Goal: Information Seeking & Learning: Understand process/instructions

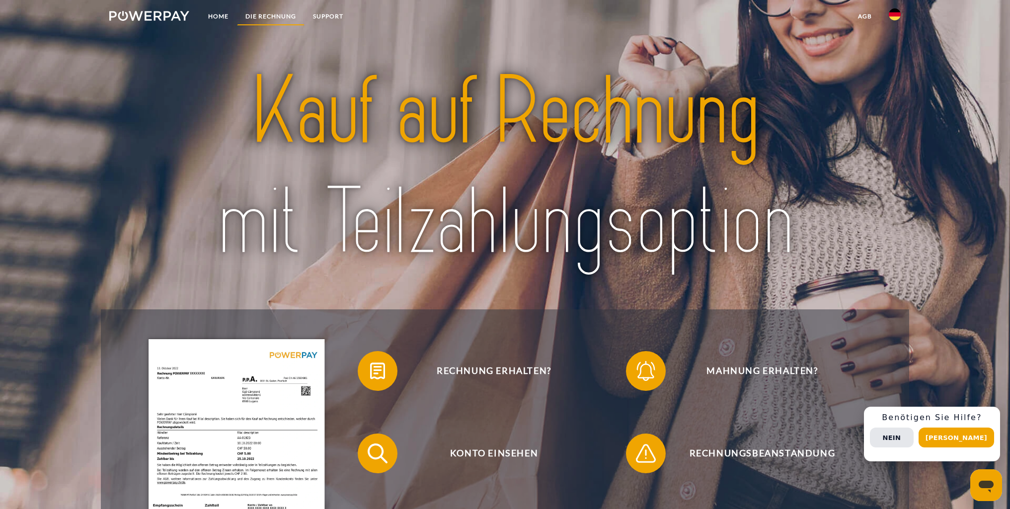
click at [282, 19] on link "DIE RECHNUNG" at bounding box center [271, 16] width 68 height 18
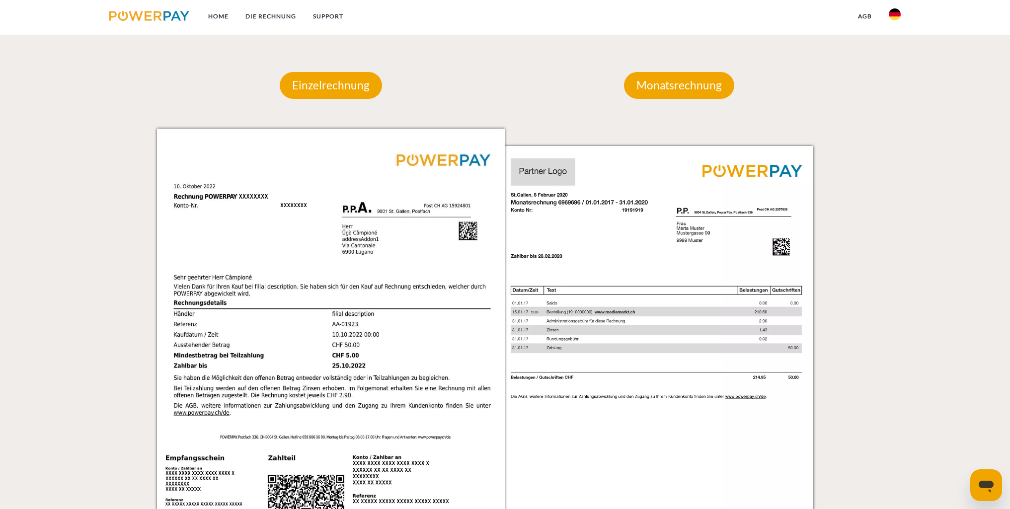
scroll to position [823, 0]
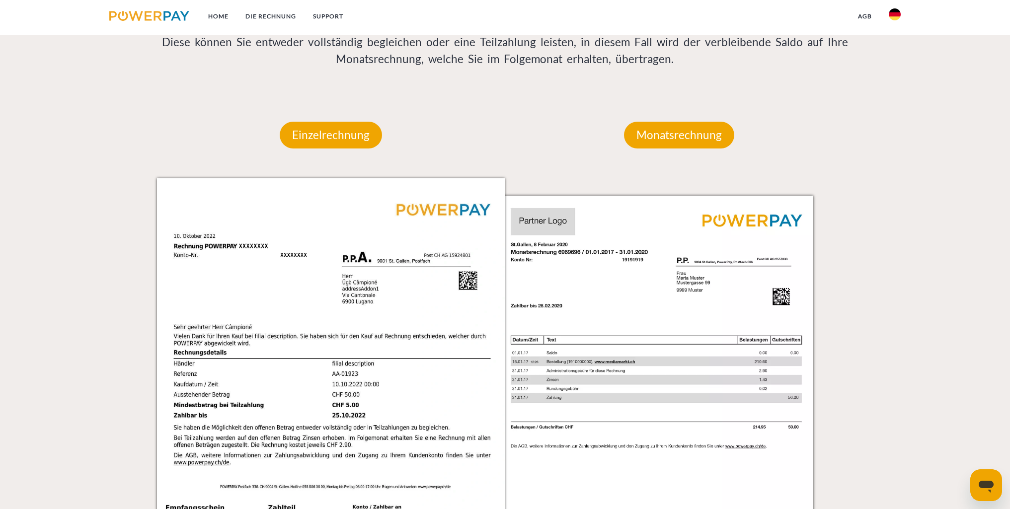
click at [353, 151] on div "Einzelrechnung" at bounding box center [331, 135] width 162 height 86
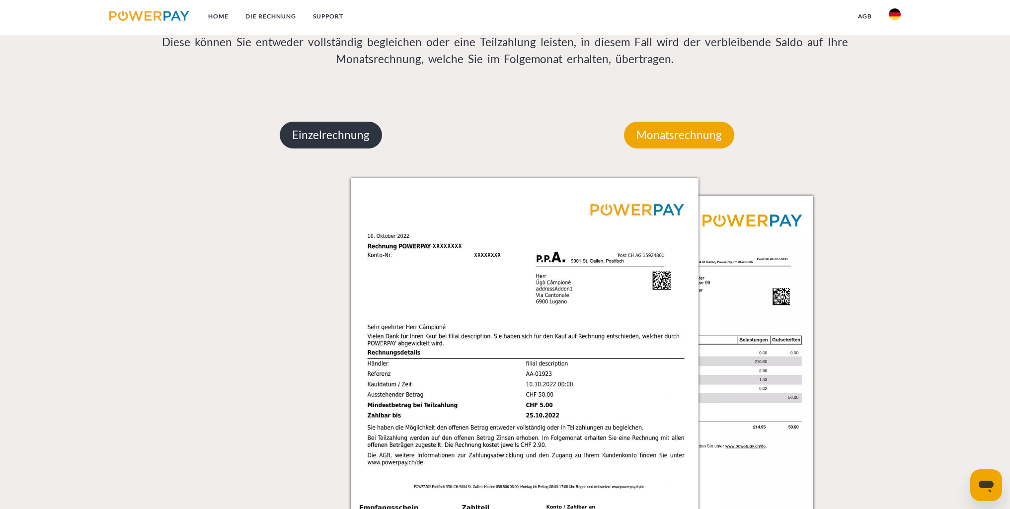
click at [349, 142] on p "Einzelrechnung" at bounding box center [331, 135] width 102 height 27
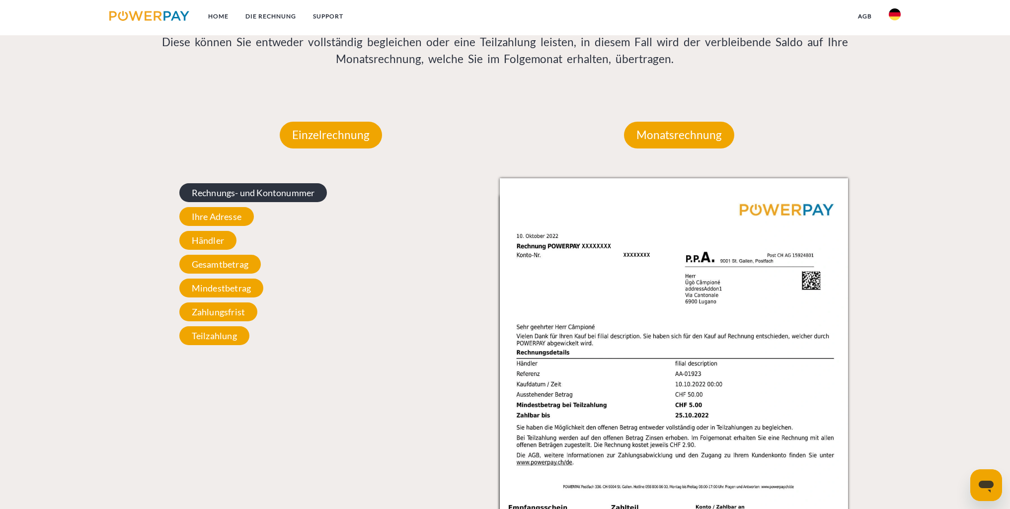
click at [264, 200] on span "Rechnungs- und Kontonummer" at bounding box center [253, 192] width 148 height 19
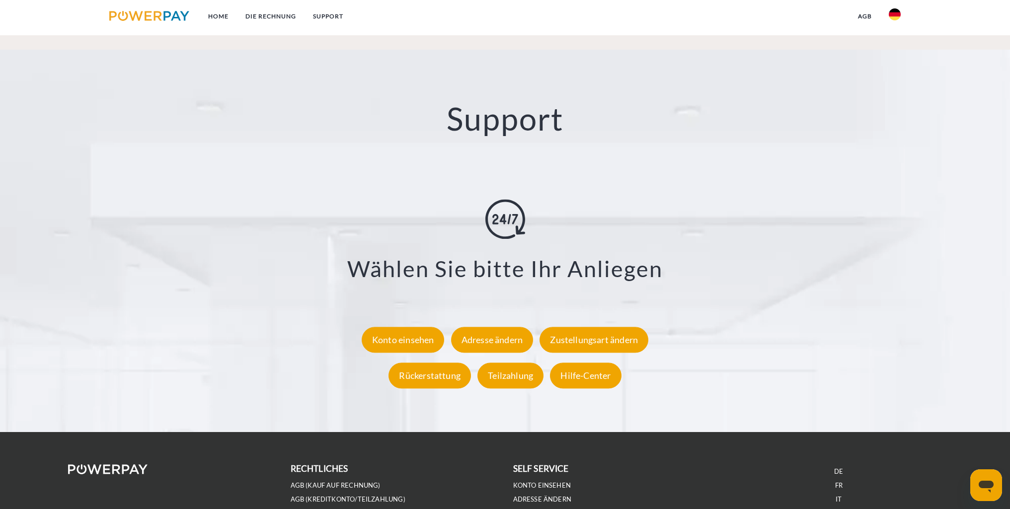
scroll to position [1812, 0]
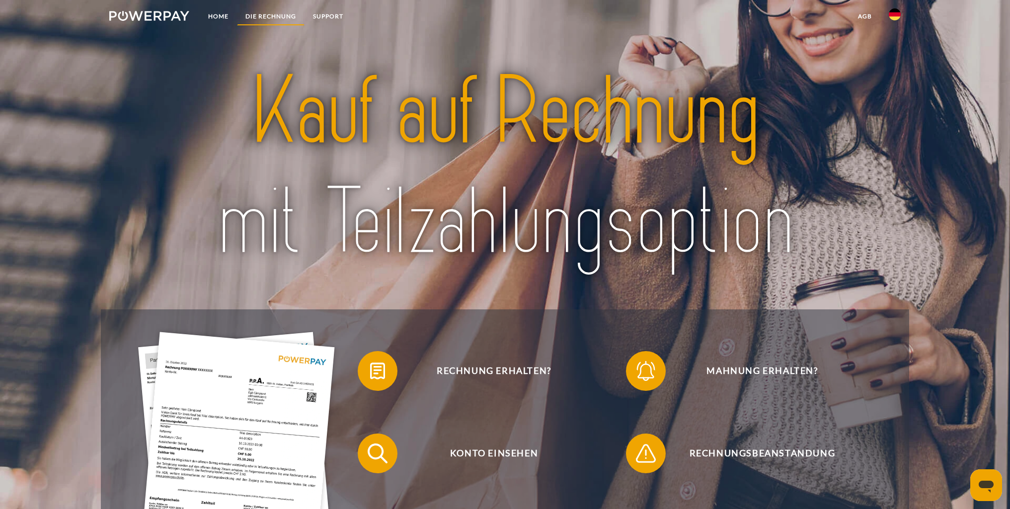
click at [268, 16] on link "DIE RECHNUNG" at bounding box center [271, 16] width 68 height 18
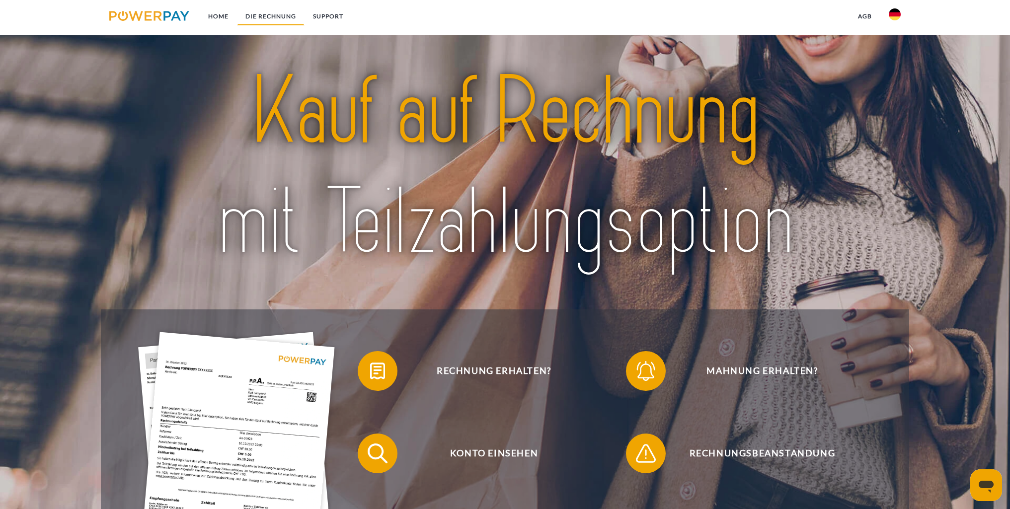
scroll to position [674, 0]
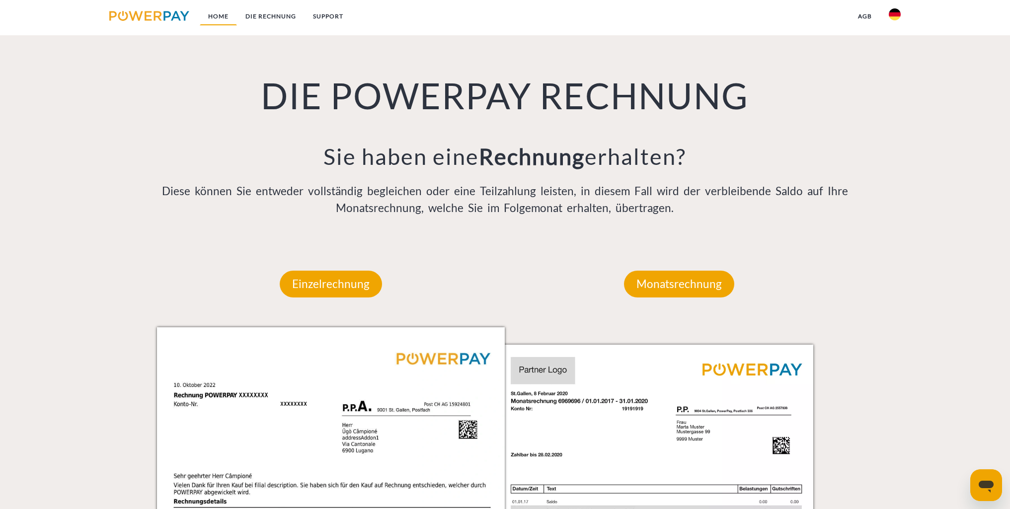
click at [230, 22] on link "Home" at bounding box center [218, 16] width 37 height 18
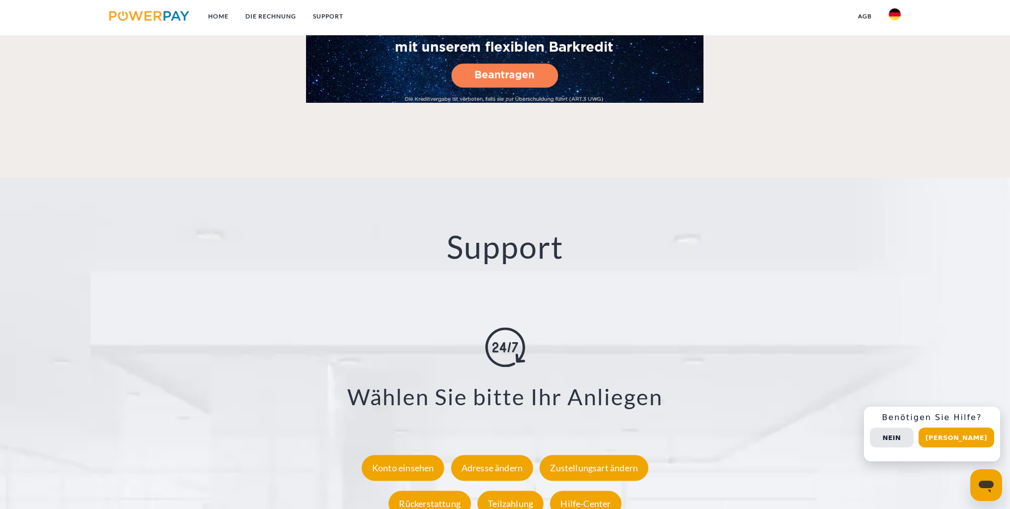
scroll to position [1812, 0]
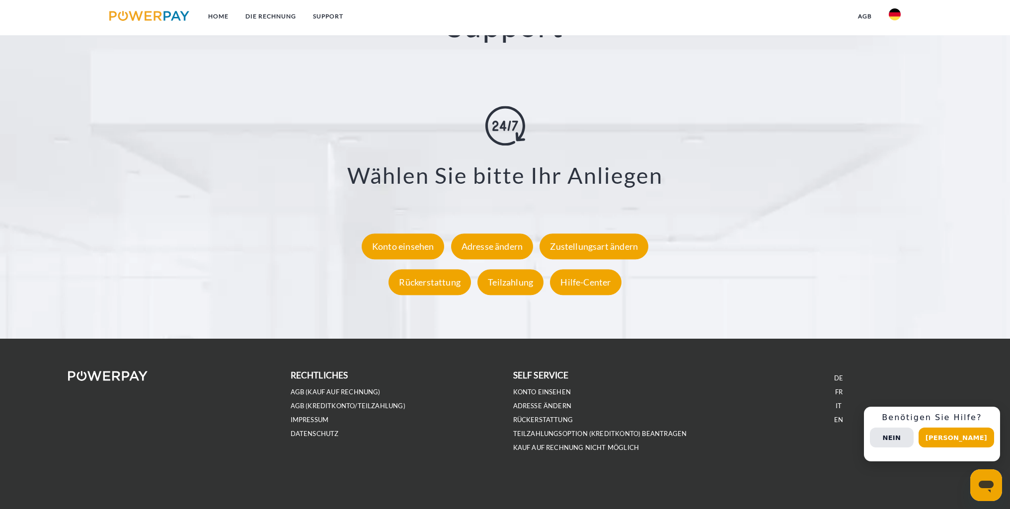
scroll to position [674, 0]
